Goal: Transaction & Acquisition: Book appointment/travel/reservation

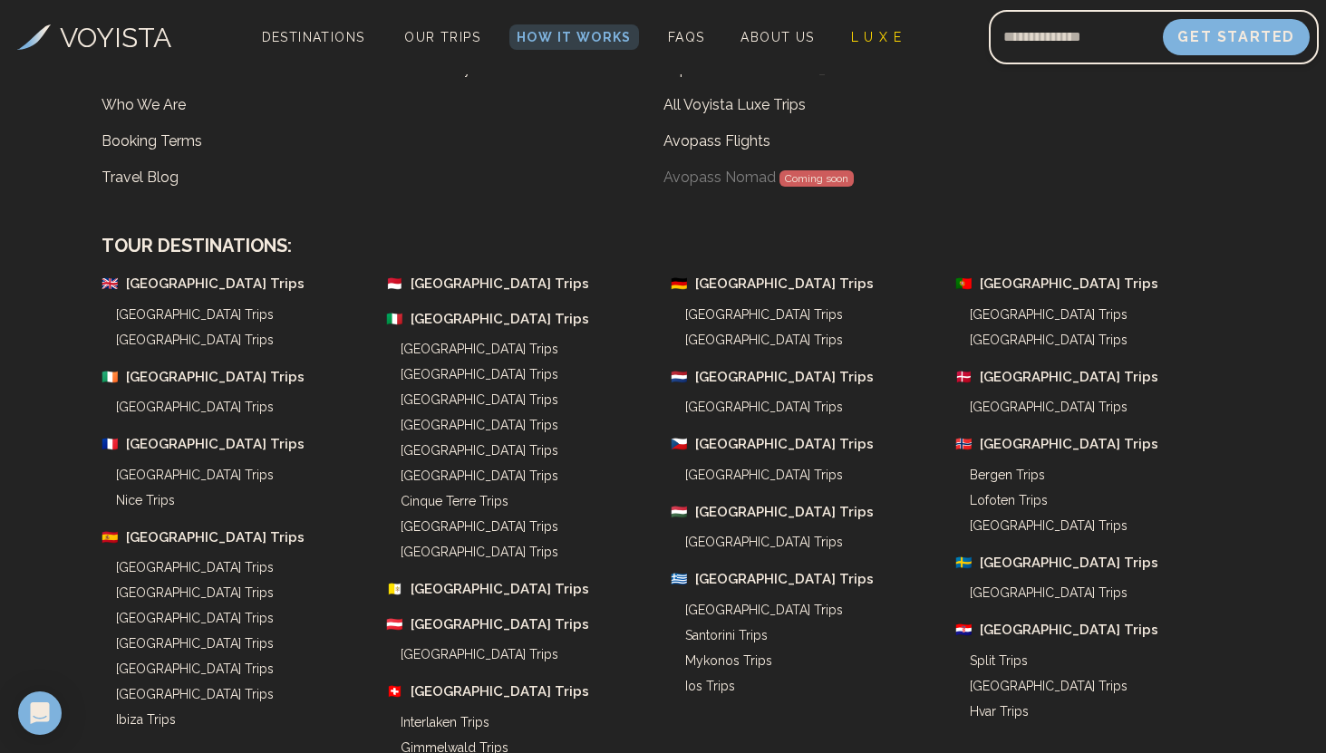
scroll to position [6556, 0]
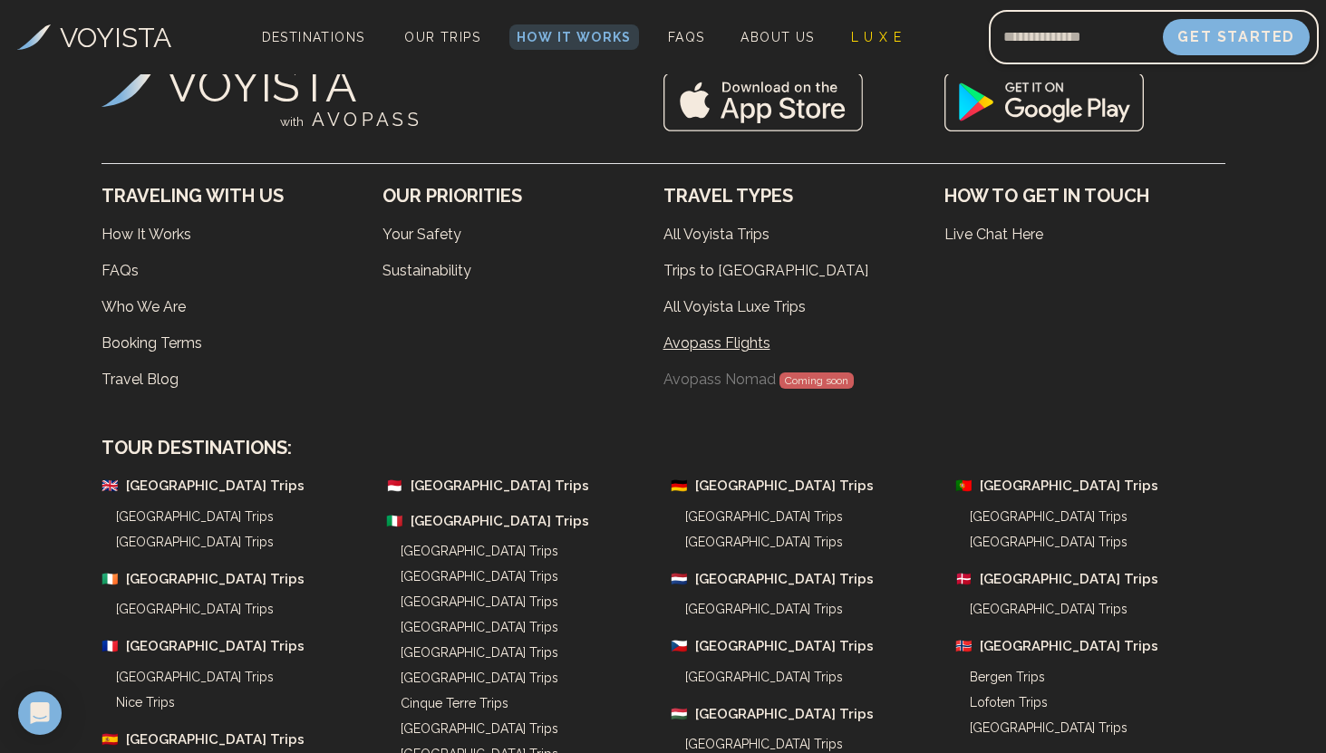
click at [722, 325] on link "Avopass Flights" at bounding box center [804, 343] width 281 height 36
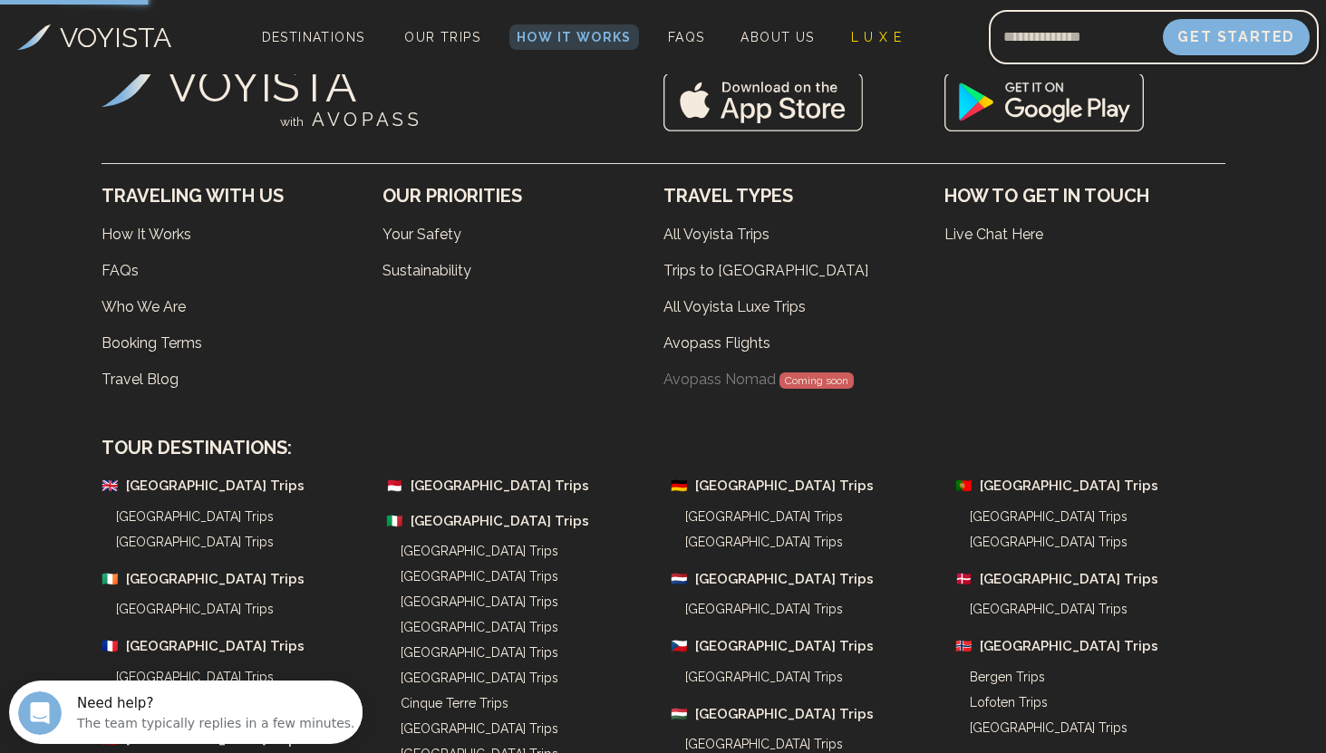
scroll to position [0, 0]
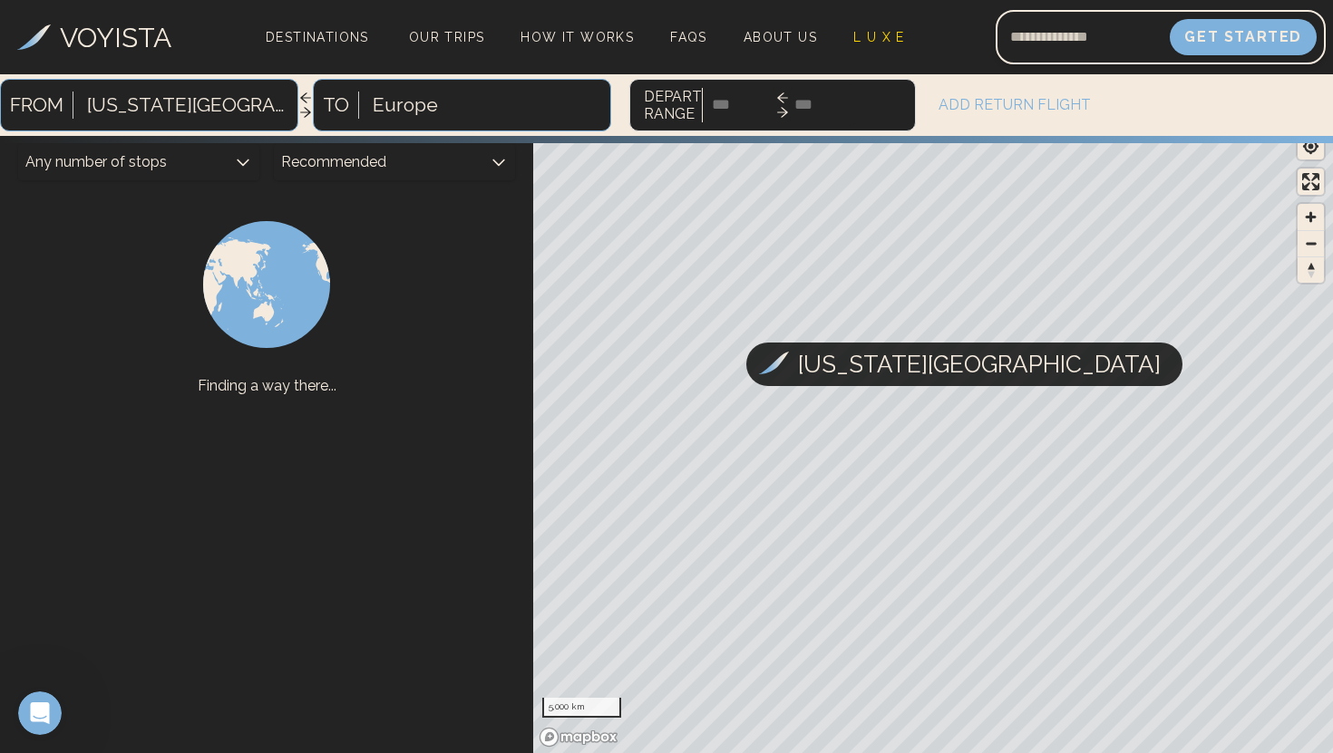
click at [383, 107] on div at bounding box center [405, 105] width 65 height 33
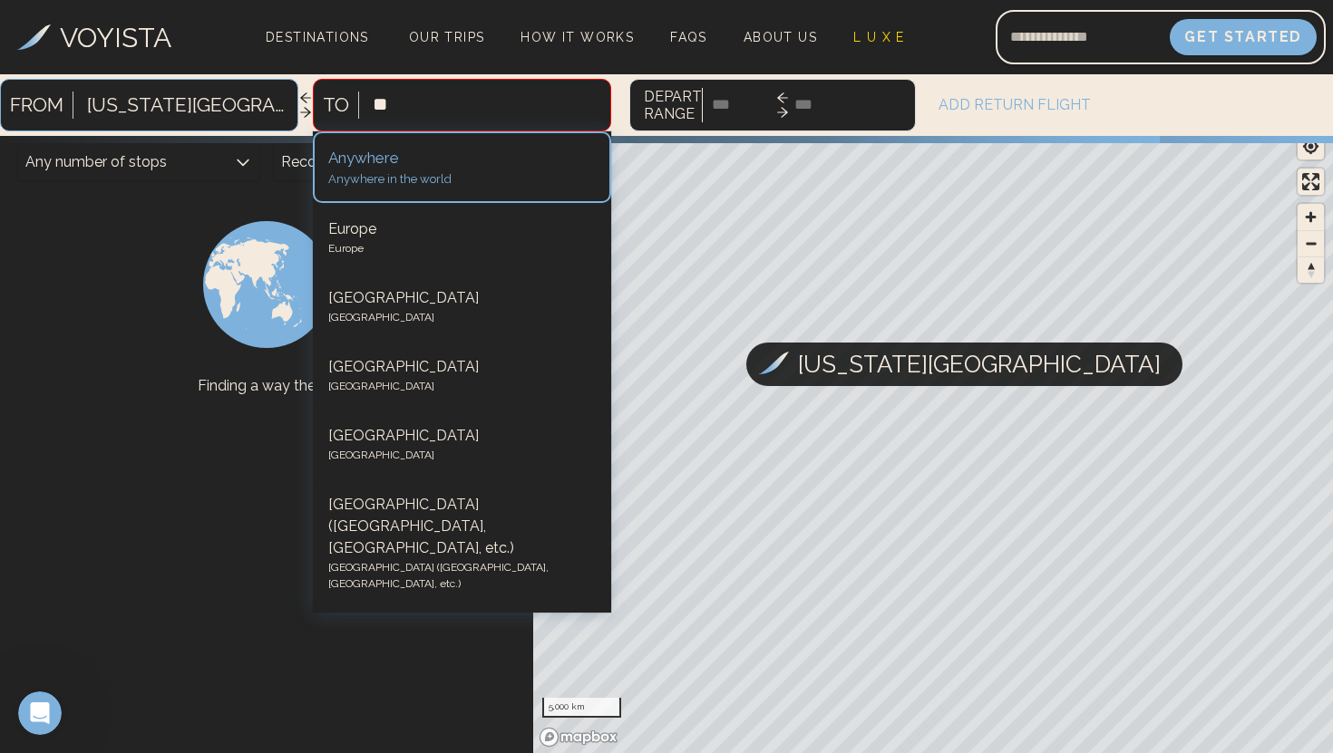
type input "***"
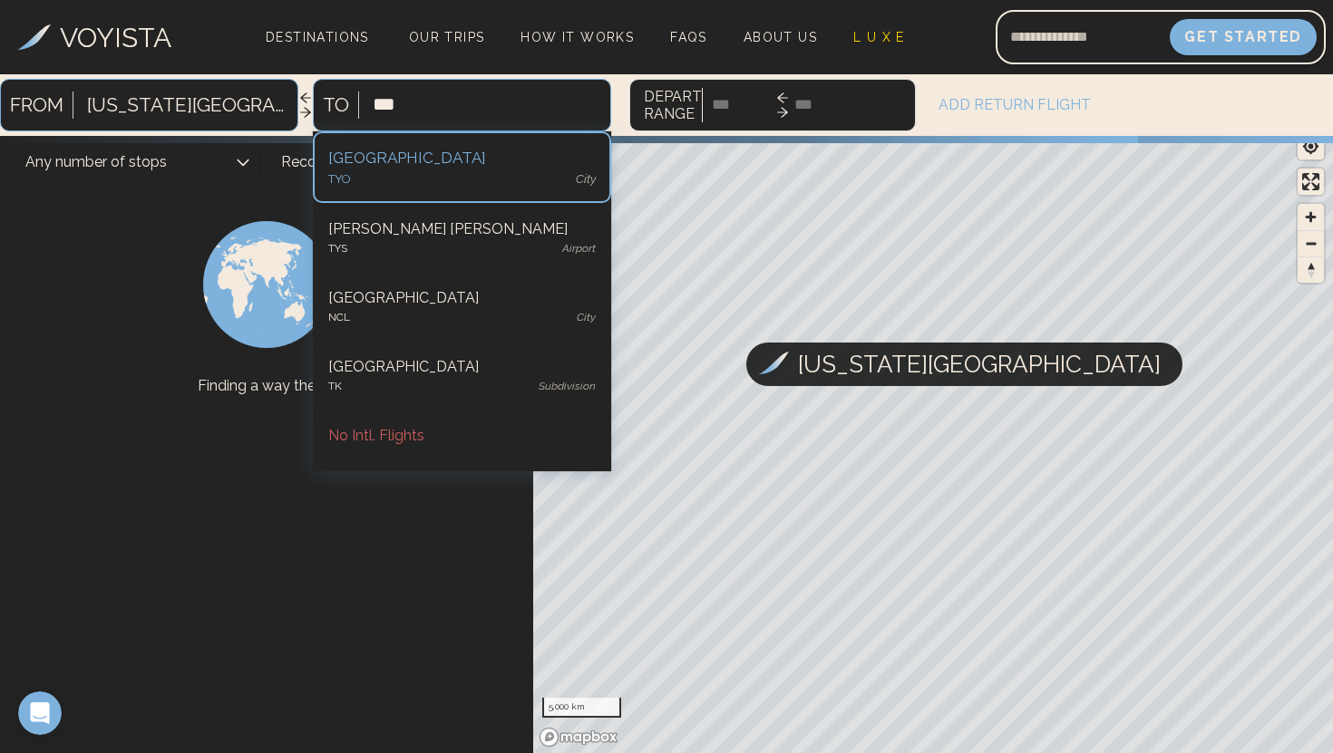
click at [338, 166] on div "[GEOGRAPHIC_DATA]" at bounding box center [461, 159] width 267 height 24
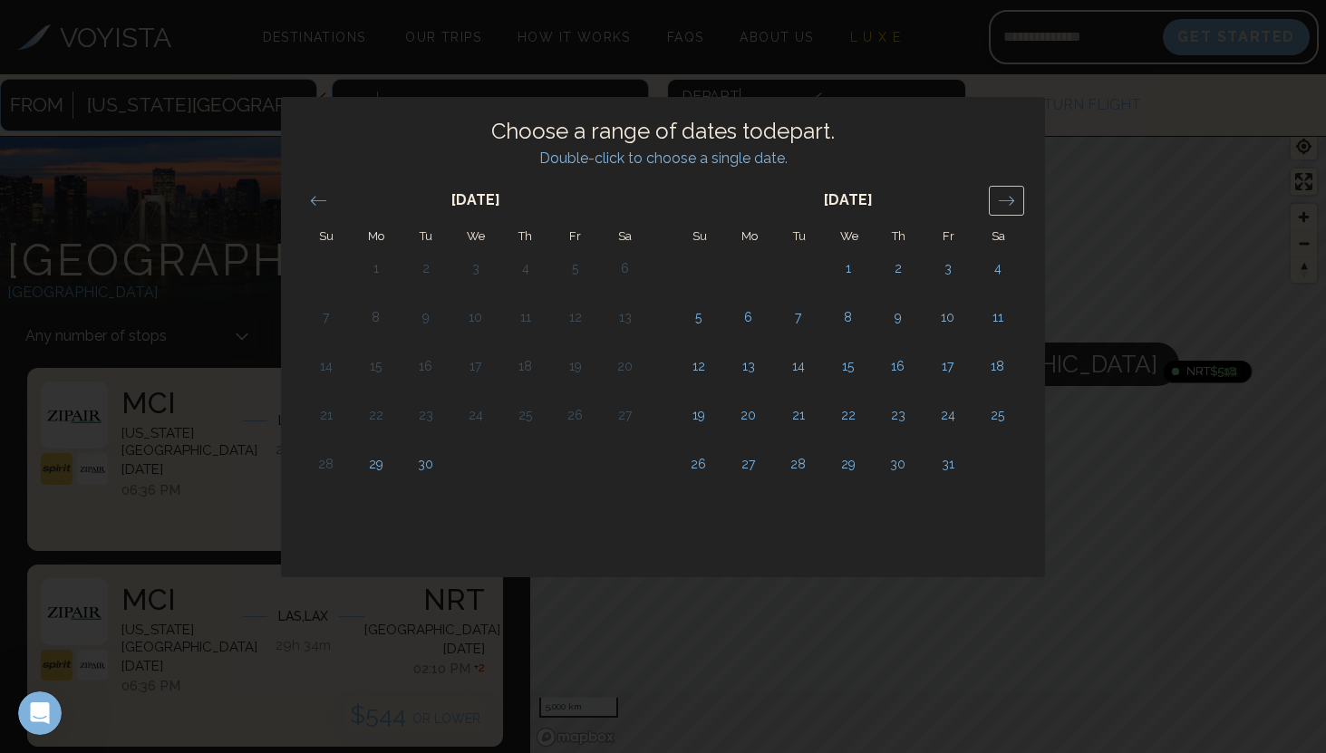
click at [1020, 199] on div "Move forward to switch to the next month." at bounding box center [1006, 201] width 35 height 30
click at [993, 408] on td "27" at bounding box center [998, 416] width 50 height 49
type input "******"
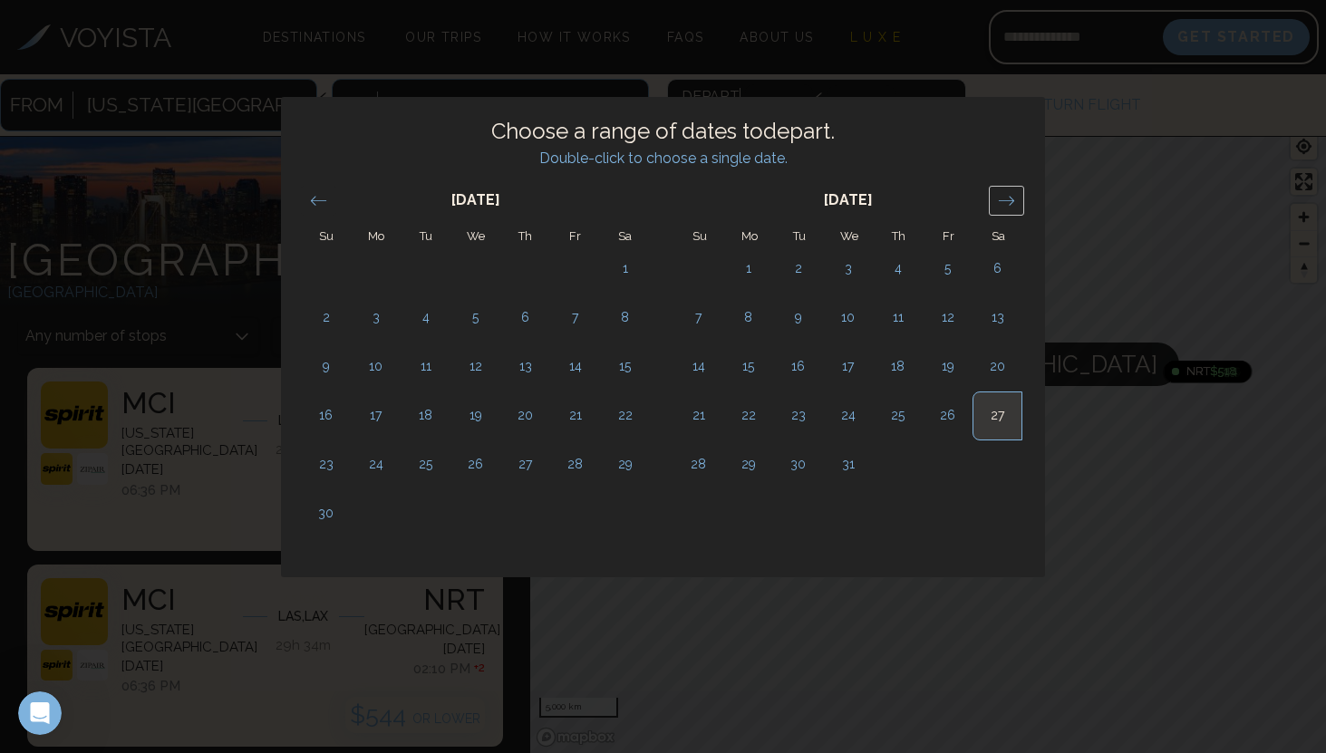
click at [1009, 208] on icon "Move forward to switch to the next month." at bounding box center [1006, 200] width 17 height 17
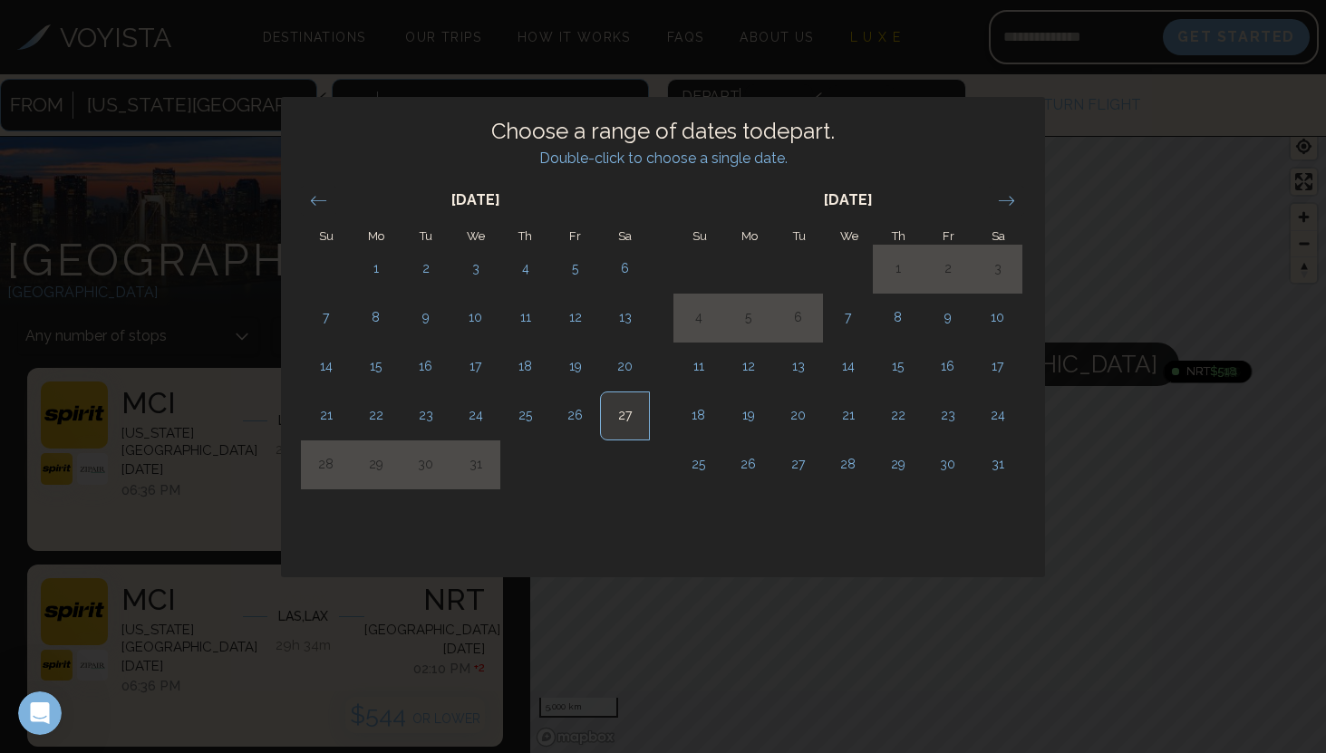
click at [802, 318] on td "6" at bounding box center [798, 318] width 50 height 49
type input "*****"
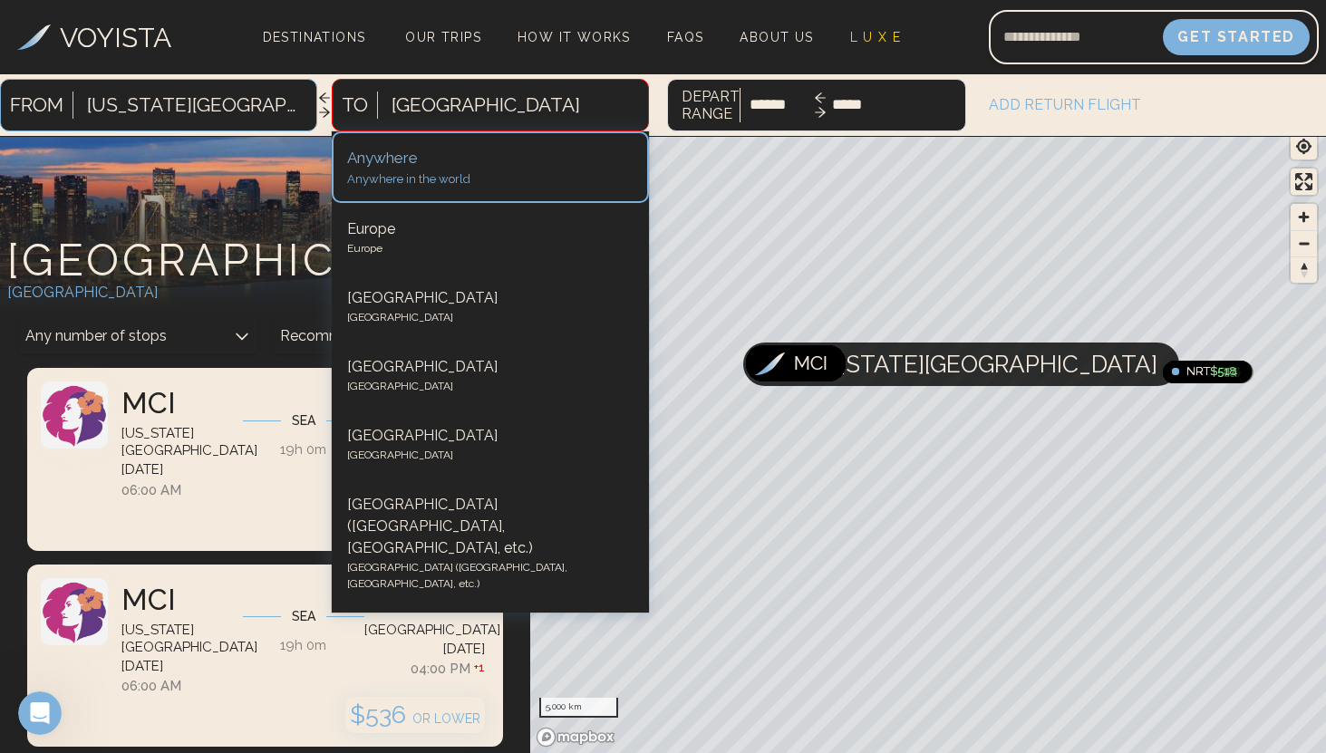
click at [398, 98] on div "[GEOGRAPHIC_DATA]" at bounding box center [516, 105] width 266 height 40
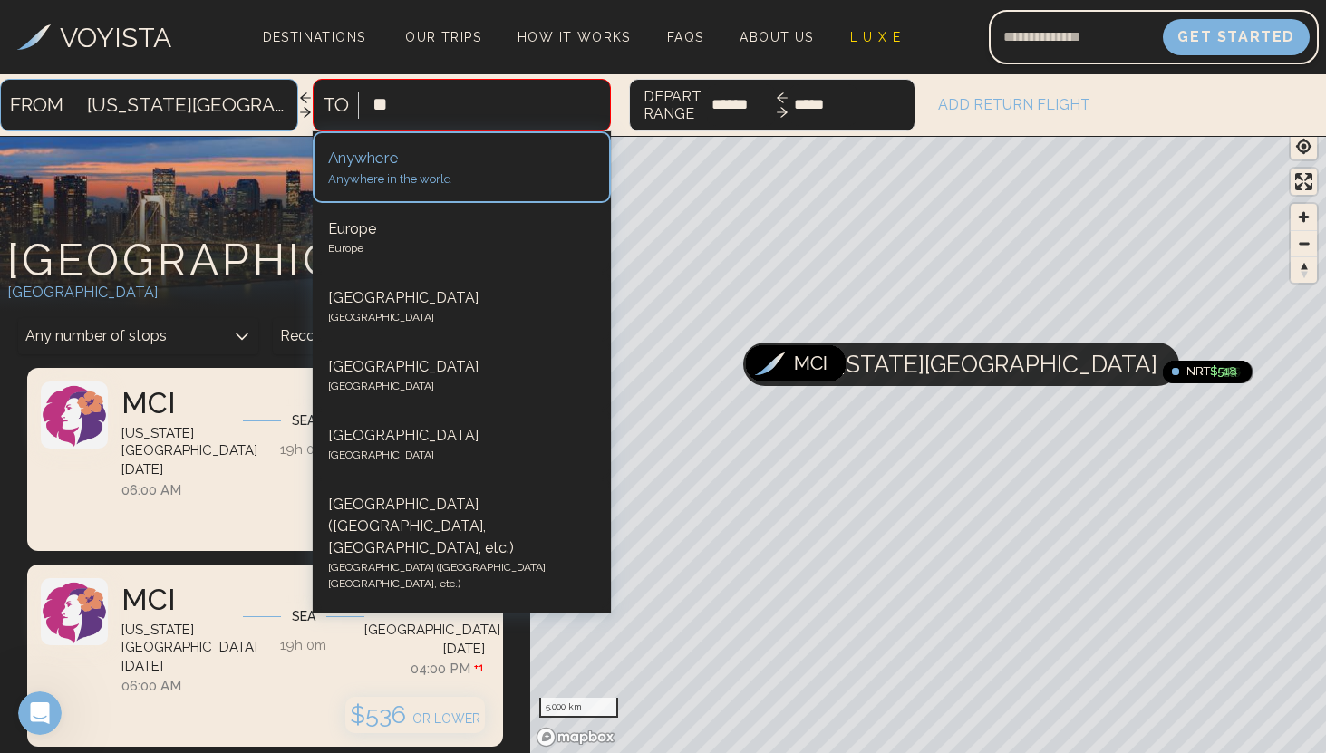
type input "***"
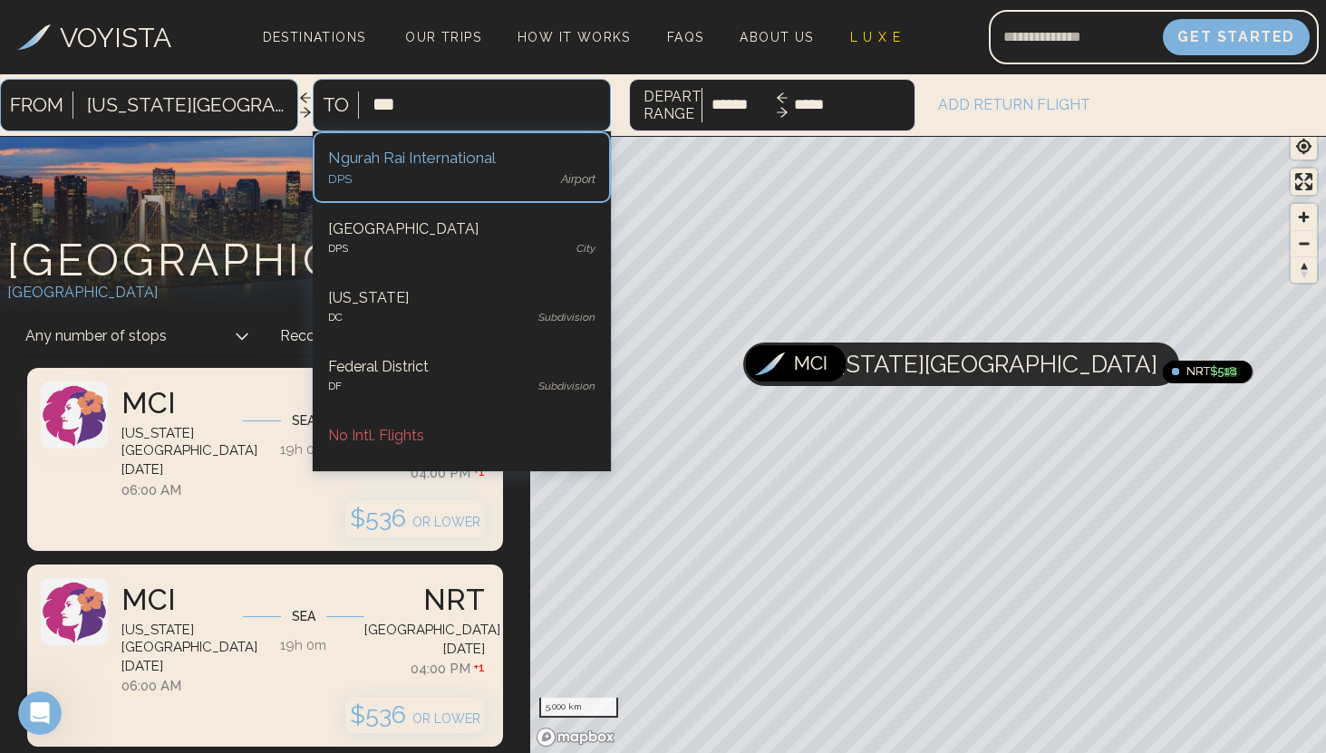
click at [387, 169] on div "Ngurah Rai International" at bounding box center [461, 159] width 267 height 24
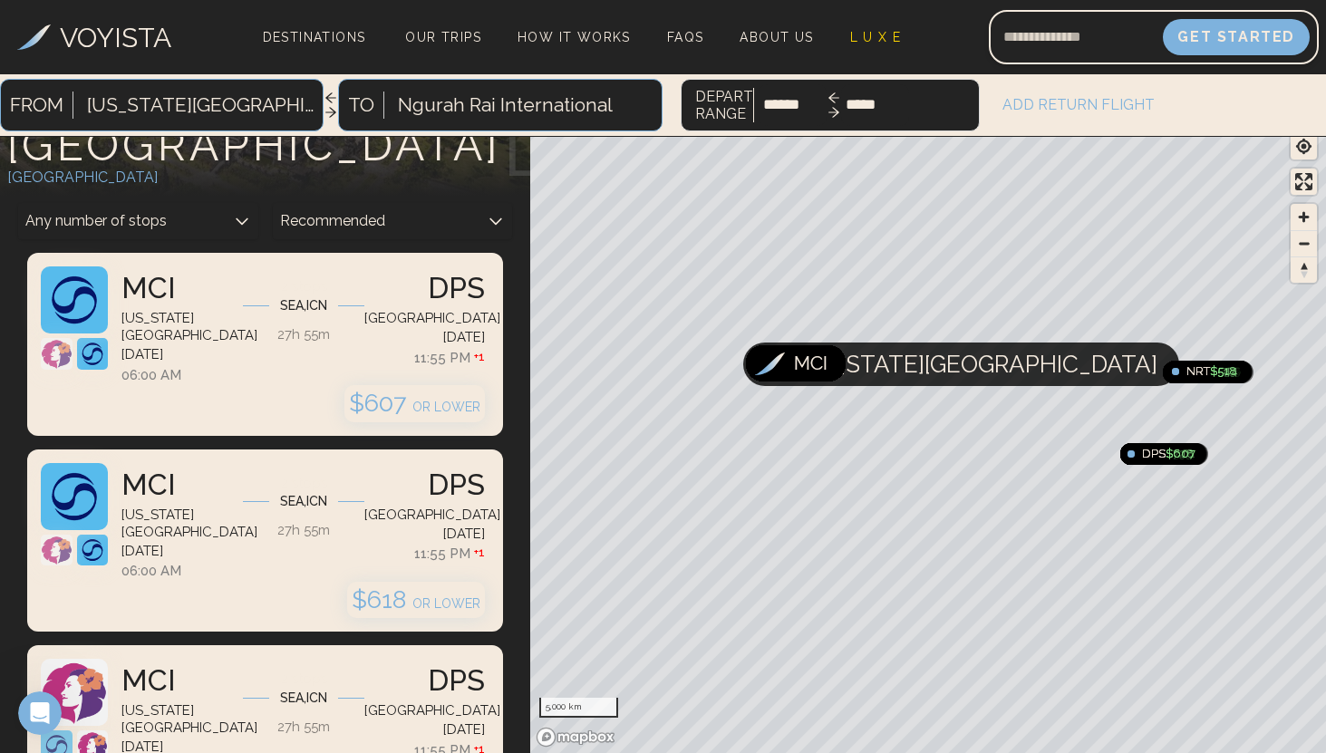
scroll to position [114, 0]
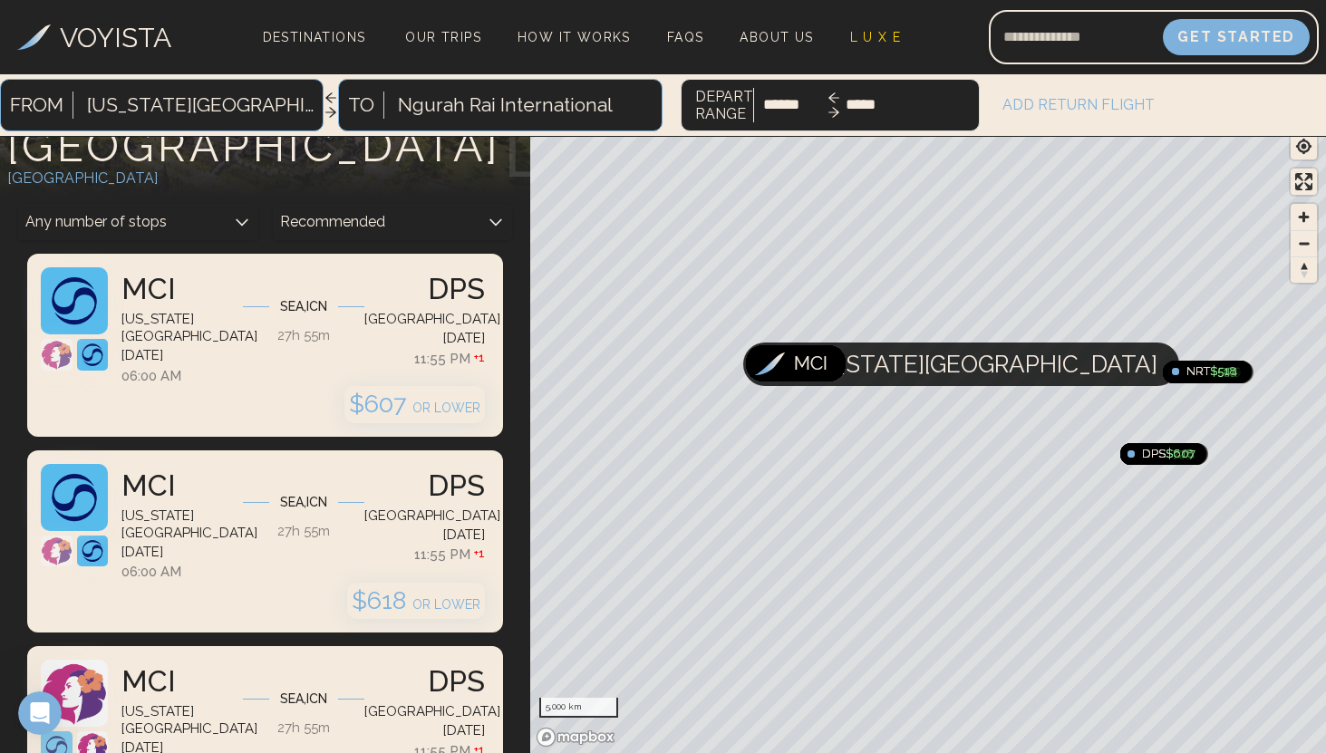
click at [245, 347] on div "2 stops SEA , ICN 27h 55m" at bounding box center [303, 326] width 121 height 119
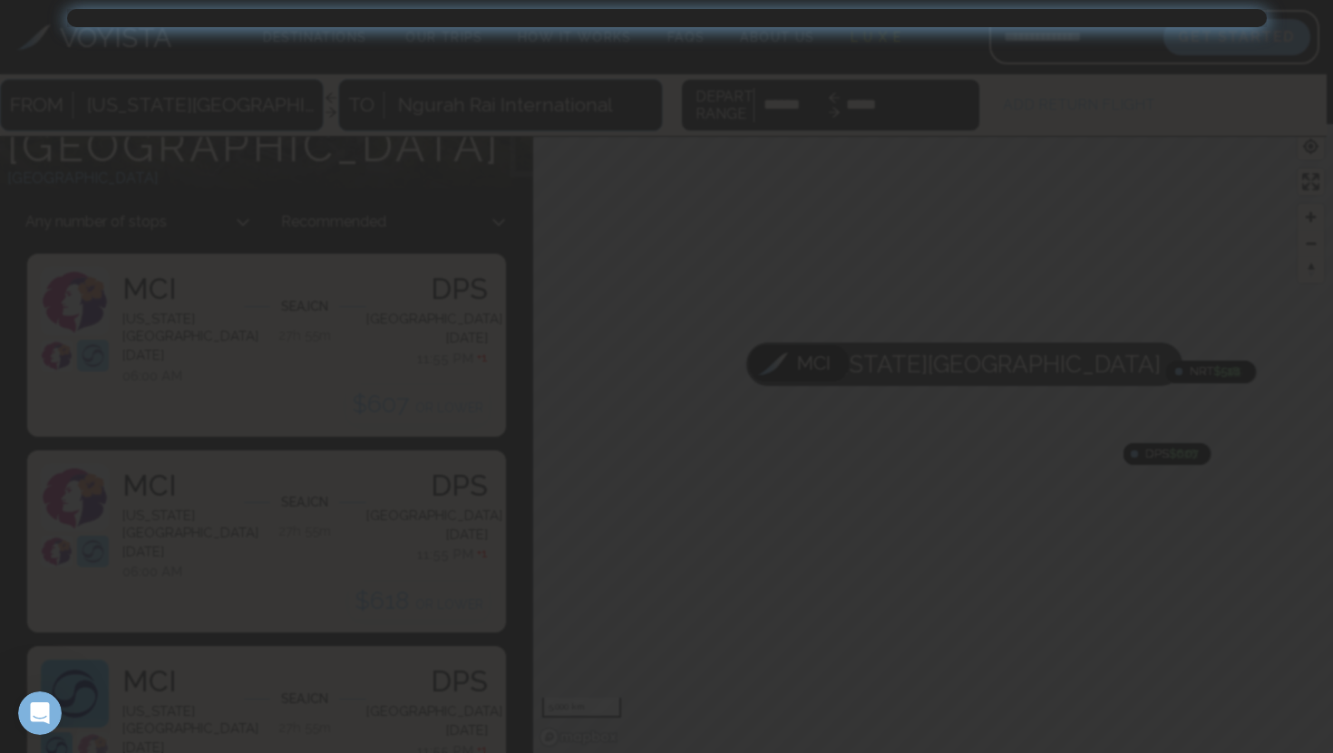
click at [476, 183] on div at bounding box center [666, 376] width 1333 height 753
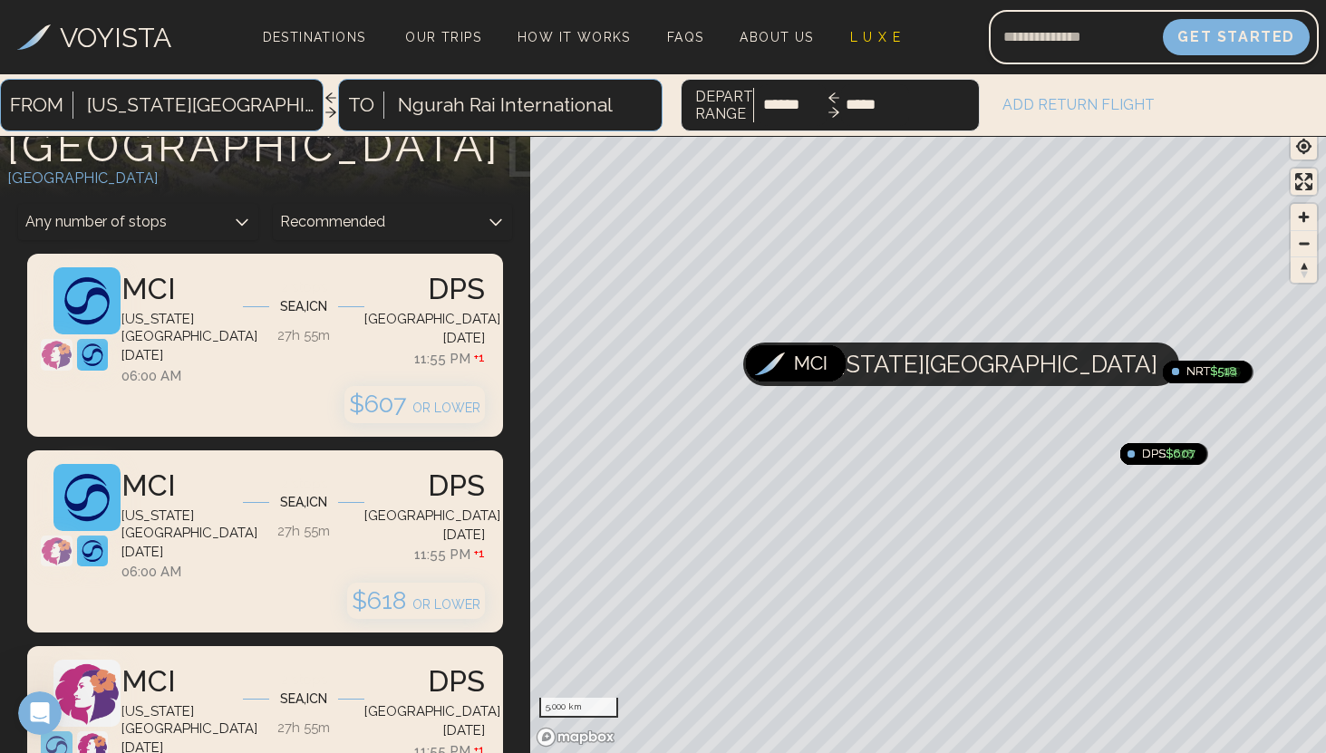
click at [422, 340] on h3 "[DATE]" at bounding box center [424, 338] width 121 height 21
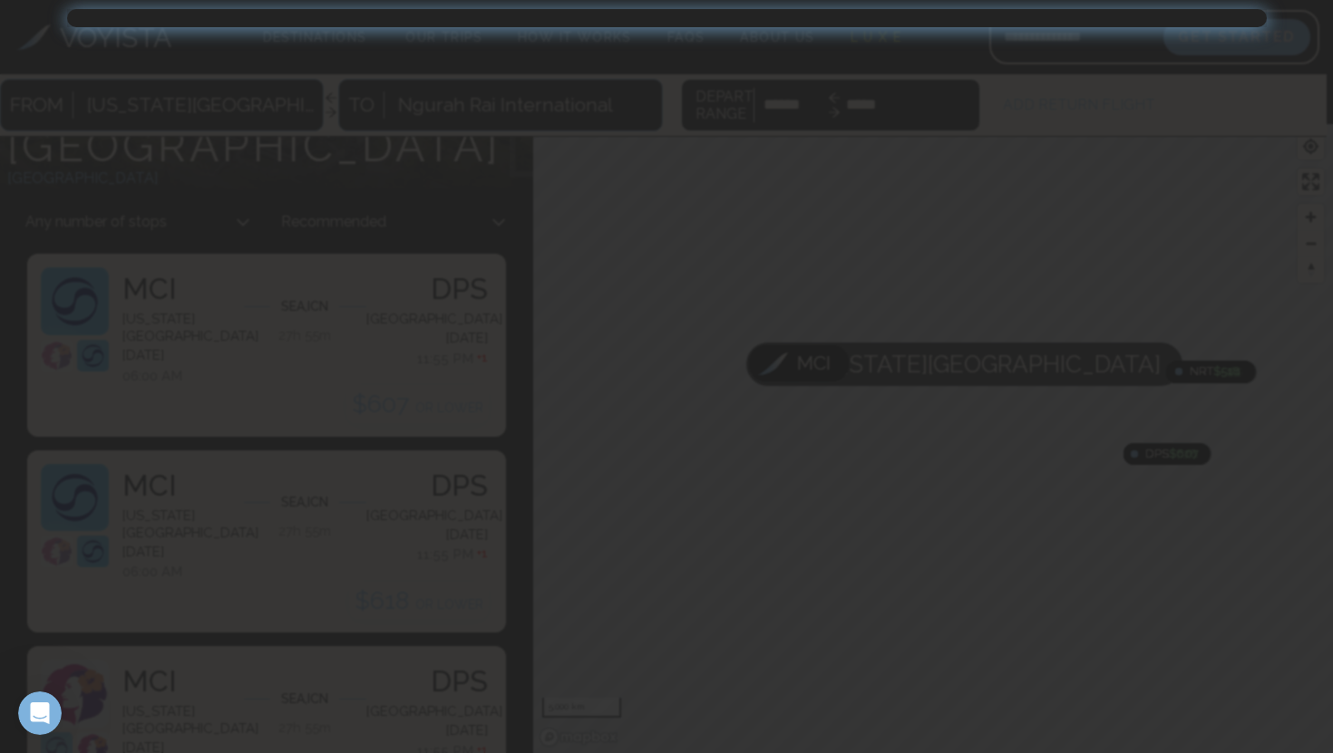
click at [845, 15] on div at bounding box center [666, 18] width 1199 height 18
click at [705, 223] on div at bounding box center [666, 376] width 1333 height 753
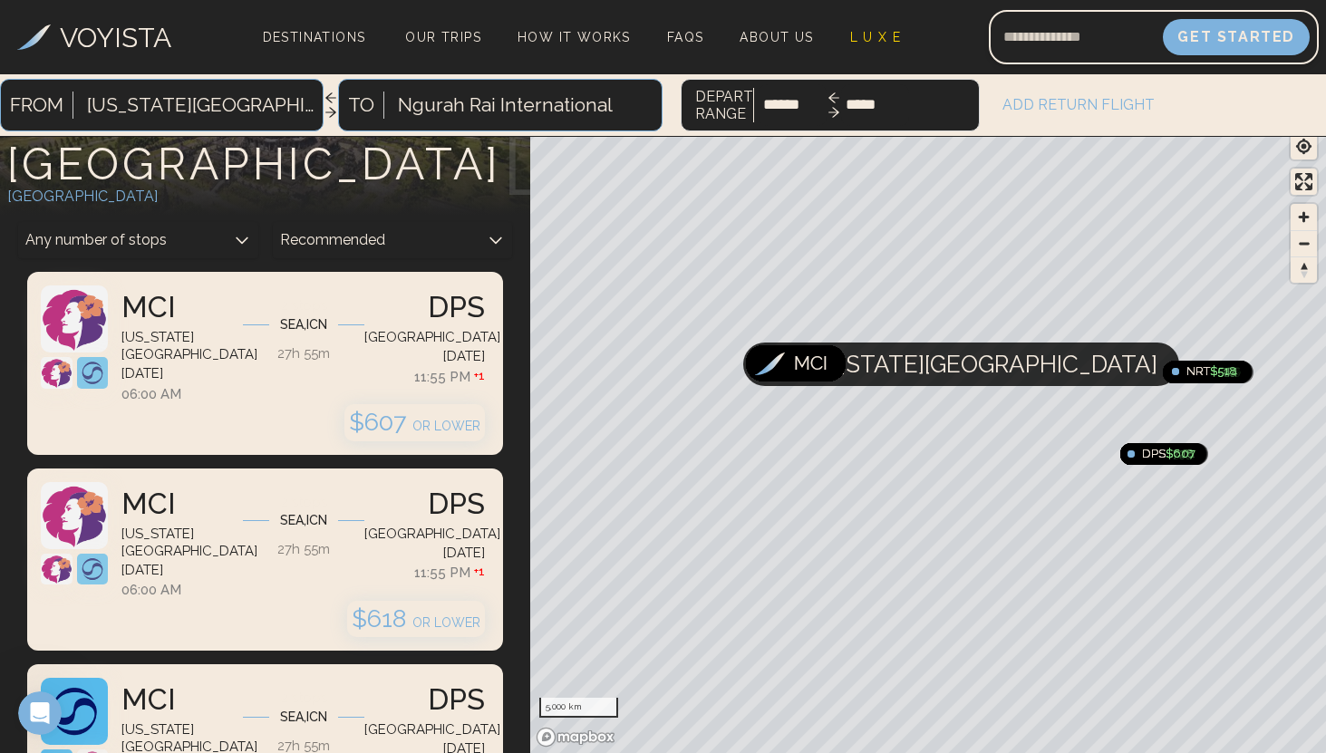
scroll to position [110, 0]
